Goal: Information Seeking & Learning: Check status

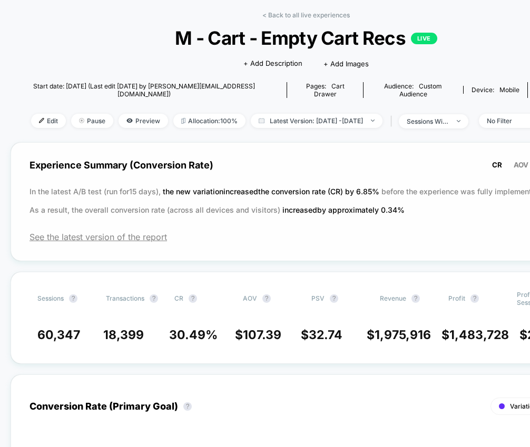
scroll to position [44, 4]
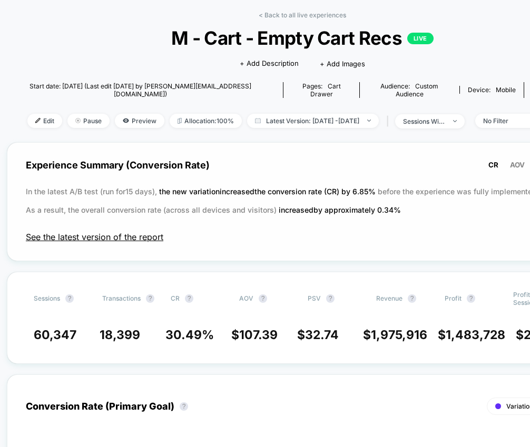
click at [155, 232] on span "See the latest version of the report" at bounding box center [302, 237] width 553 height 11
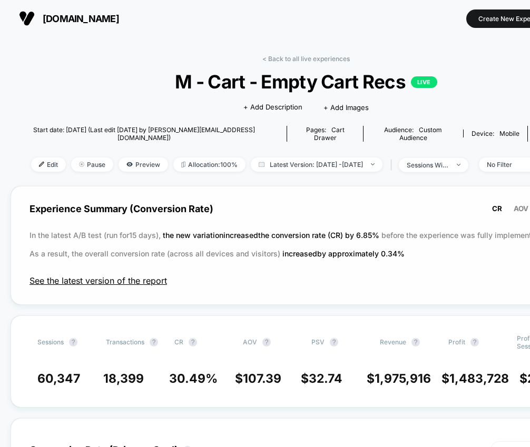
click at [113, 275] on span "See the latest version of the report" at bounding box center [305, 280] width 553 height 11
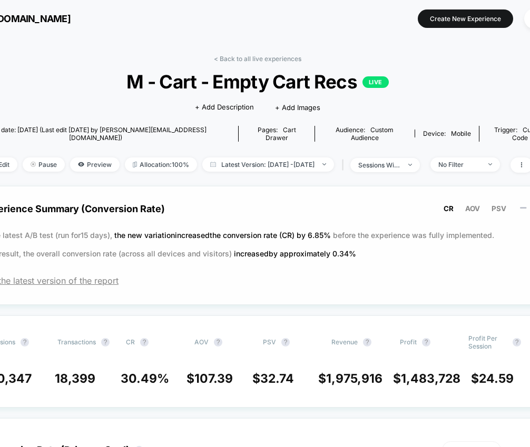
scroll to position [0, 55]
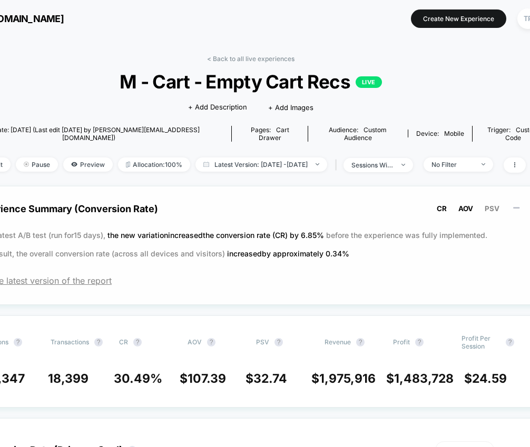
click at [464, 204] on span "AOV" at bounding box center [465, 208] width 15 height 8
click at [490, 204] on span "PSV" at bounding box center [492, 208] width 15 height 8
click at [466, 204] on span "AOV" at bounding box center [465, 208] width 15 height 8
click at [445, 204] on span "CR" at bounding box center [442, 208] width 10 height 8
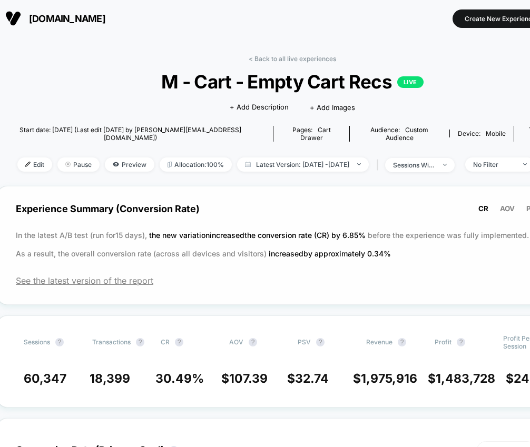
scroll to position [0, 13]
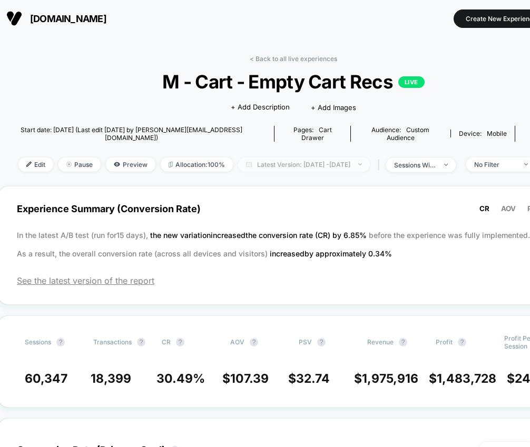
click at [370, 157] on span "Latest Version: Jan 13, 2025 - Jan 27, 2025" at bounding box center [304, 164] width 132 height 14
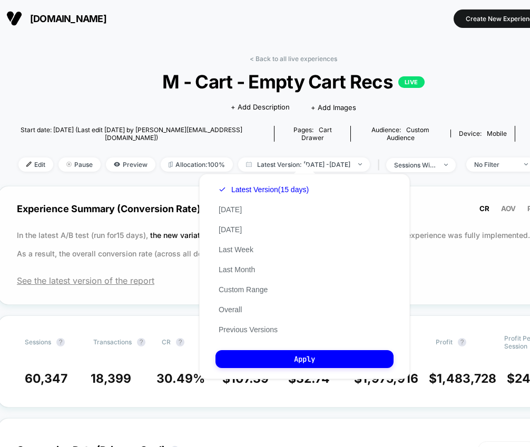
click at [146, 186] on div "Experience Summary (Conversion Rate) CR AOV PSV In the latest A/B test (run for…" at bounding box center [293, 245] width 591 height 119
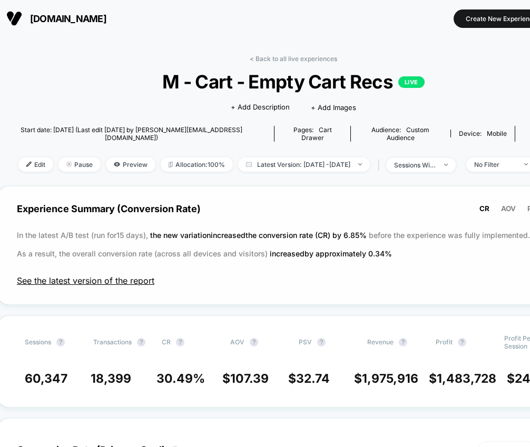
click at [134, 275] on span "See the latest version of the report" at bounding box center [293, 280] width 553 height 11
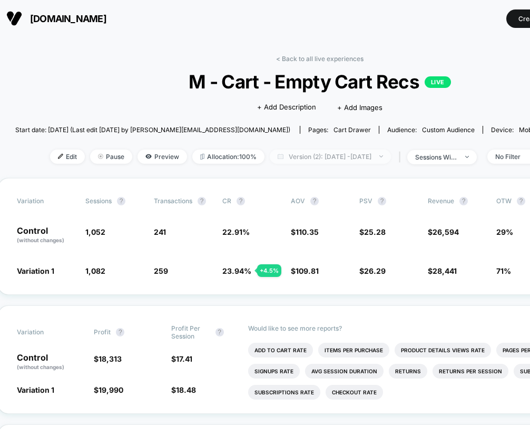
click at [391, 154] on span "Version (2): Jan 12, 2025 - Jan 26, 2025" at bounding box center [330, 157] width 121 height 14
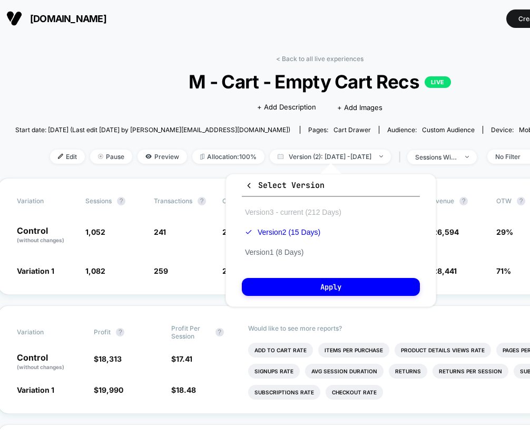
click at [271, 212] on button "Version 3 - current (212 Days)" at bounding box center [293, 212] width 103 height 9
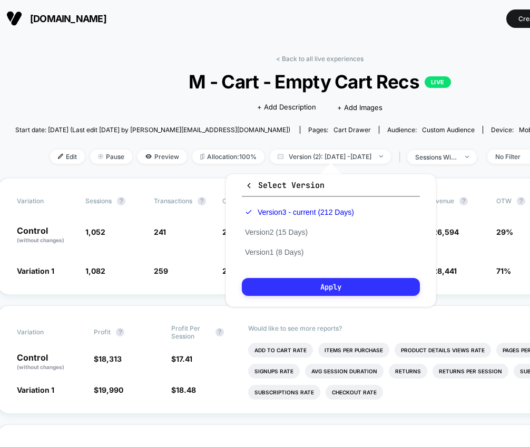
click at [280, 282] on button "Apply" at bounding box center [331, 287] width 178 height 18
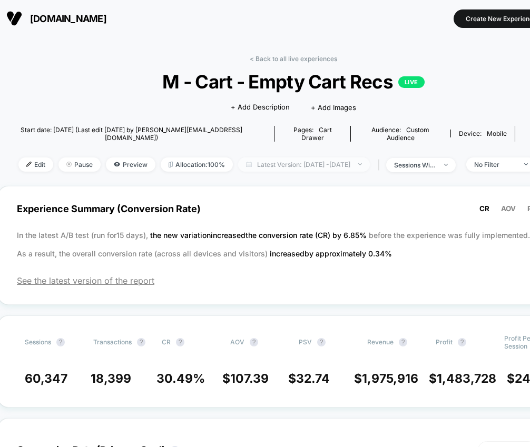
click at [366, 164] on span "Latest Version: Jan 26, 2025 - Aug 25, 2025" at bounding box center [304, 164] width 132 height 14
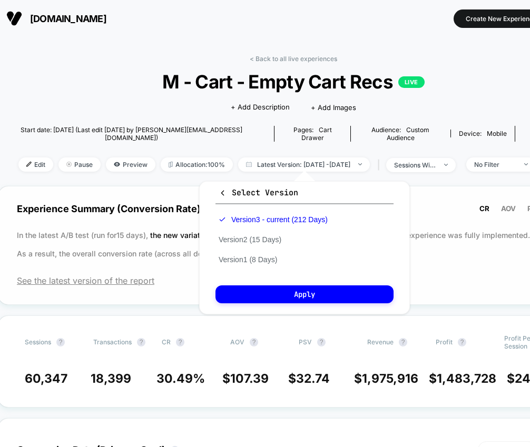
click at [130, 248] on p "In the latest A/B test (run for 15 days), the new variation increased the conve…" at bounding box center [293, 244] width 553 height 37
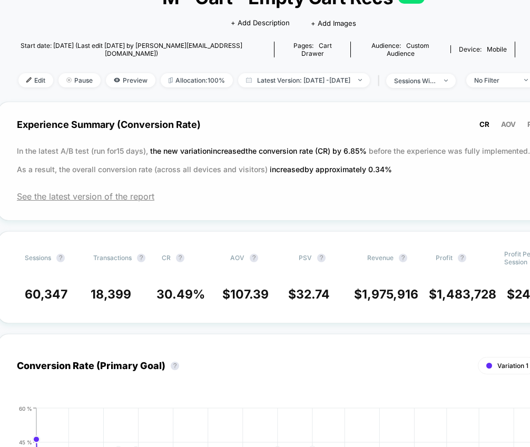
scroll to position [83, 13]
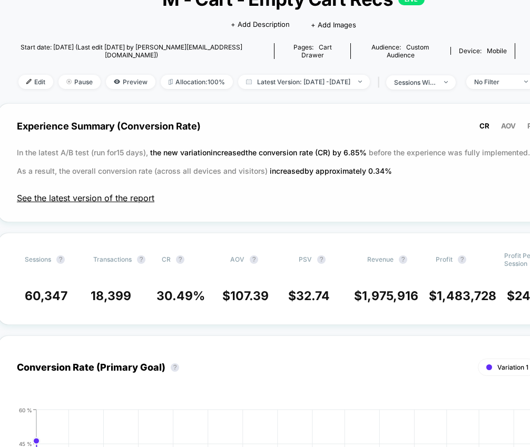
click at [139, 199] on span "See the latest version of the report" at bounding box center [293, 198] width 553 height 11
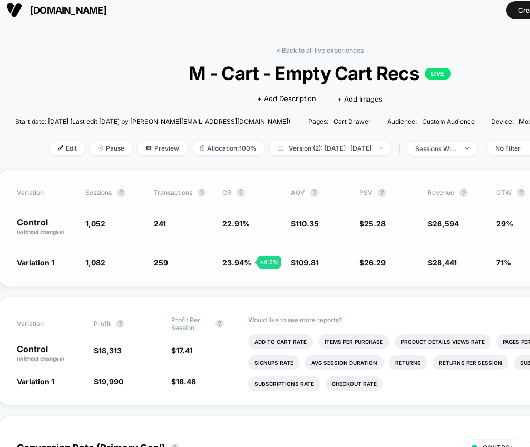
scroll to position [0, 13]
